Goal: Transaction & Acquisition: Purchase product/service

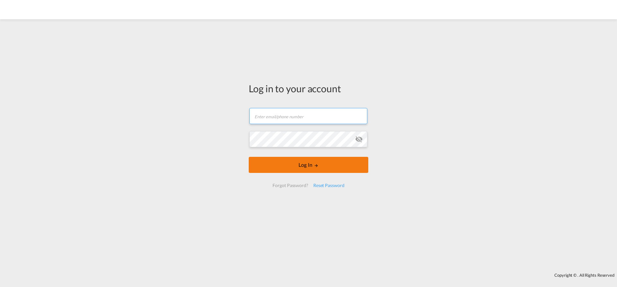
type input "[EMAIL_ADDRESS][PERSON_NAME][DOMAIN_NAME]"
click at [282, 163] on button "Log In" at bounding box center [308, 165] width 119 height 16
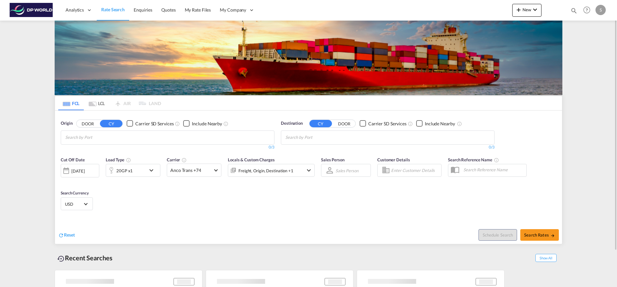
click at [104, 137] on input "Chips input." at bounding box center [95, 137] width 61 height 10
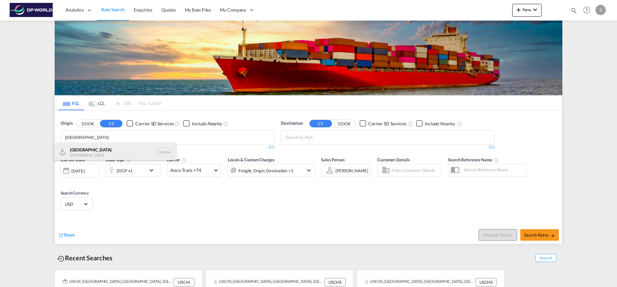
type input "[GEOGRAPHIC_DATA]"
click at [126, 156] on div "Shanghai [GEOGRAPHIC_DATA] CNSHA" at bounding box center [115, 152] width 122 height 19
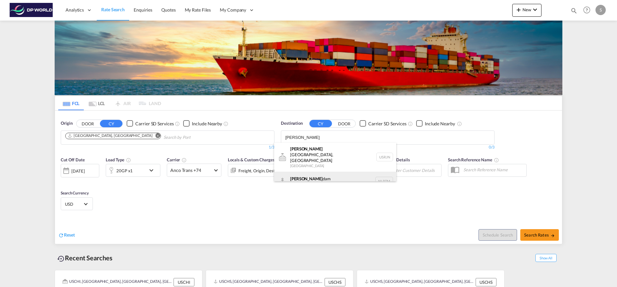
type input "[PERSON_NAME]"
click at [319, 172] on div "[PERSON_NAME] dam [GEOGRAPHIC_DATA] NLRTM" at bounding box center [335, 181] width 122 height 19
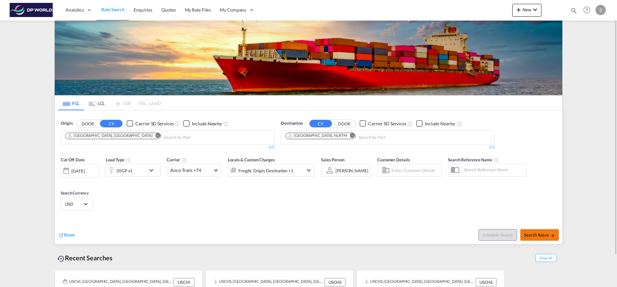
click at [527, 236] on span "Search Rates" at bounding box center [539, 234] width 31 height 5
type input "CNSHA to NLRTM / [DATE]"
